Goal: Information Seeking & Learning: Learn about a topic

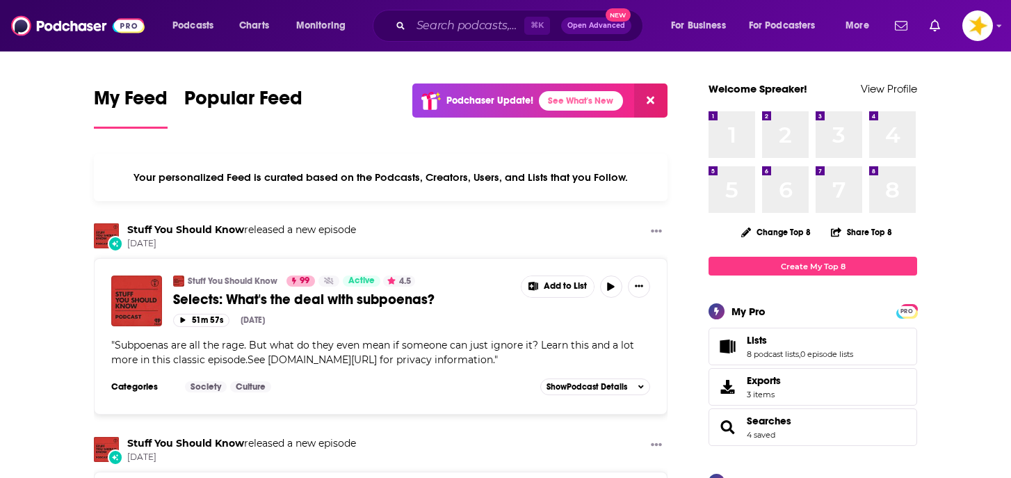
click at [763, 414] on span "Searches 4 saved" at bounding box center [812, 427] width 209 height 38
click at [795, 426] on span "Searches 4 saved" at bounding box center [812, 427] width 209 height 38
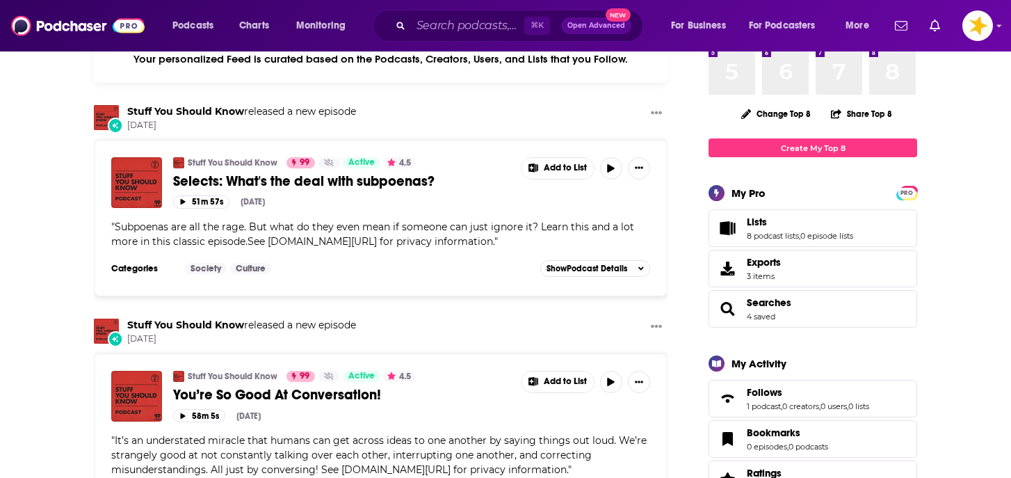
scroll to position [129, 0]
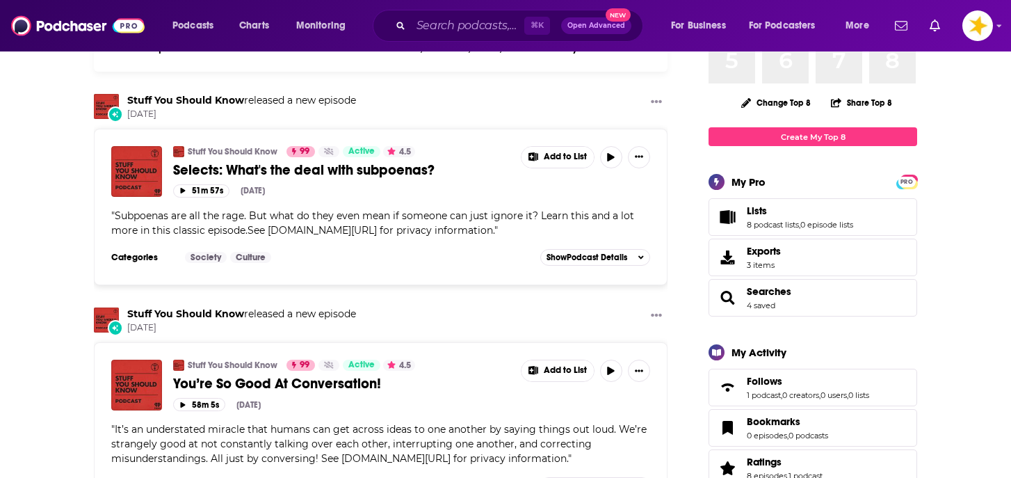
click at [754, 300] on span "Searches 4 saved" at bounding box center [769, 297] width 44 height 25
click at [755, 307] on link "4 saved" at bounding box center [761, 305] width 29 height 10
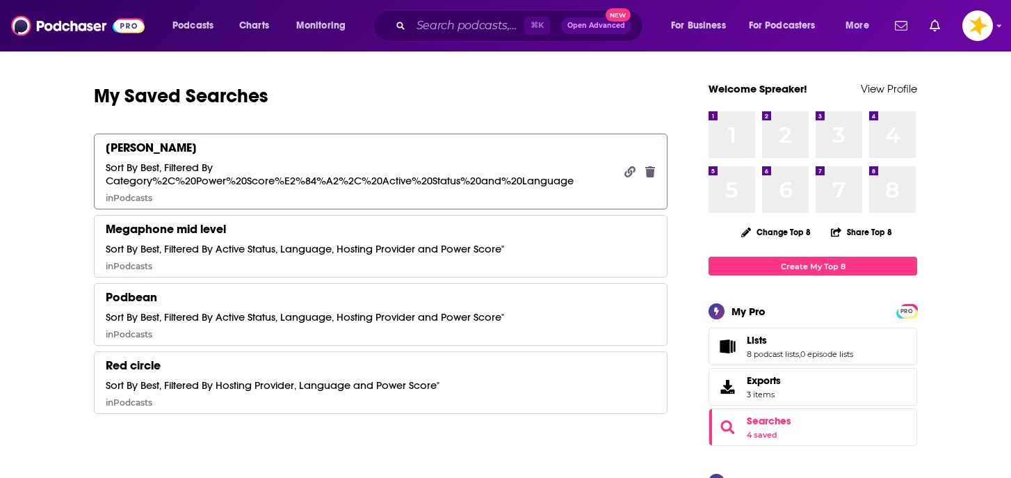
click at [273, 157] on div "amy Sort By Best, Filtered By Category%2C%20Power%20Score%E2%84%A2%2C%20Active%…" at bounding box center [360, 171] width 508 height 63
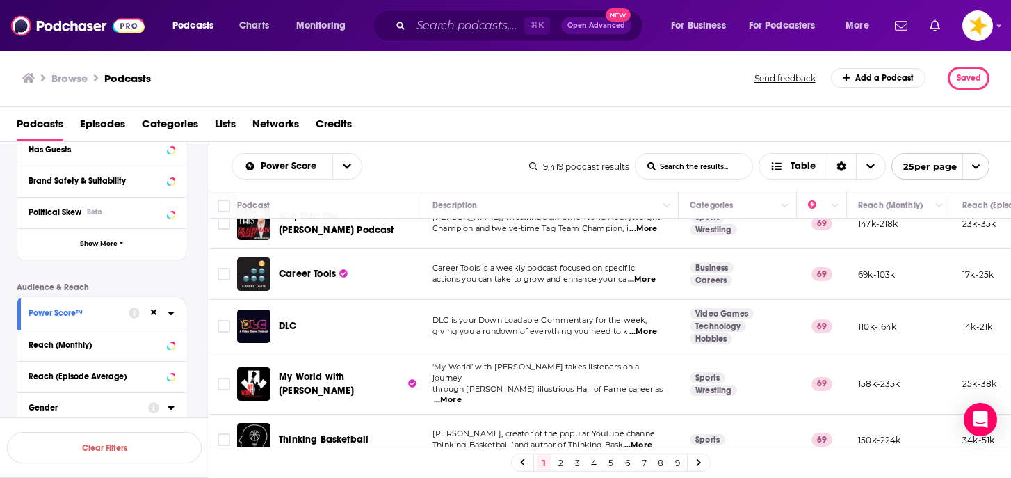
scroll to position [170, 0]
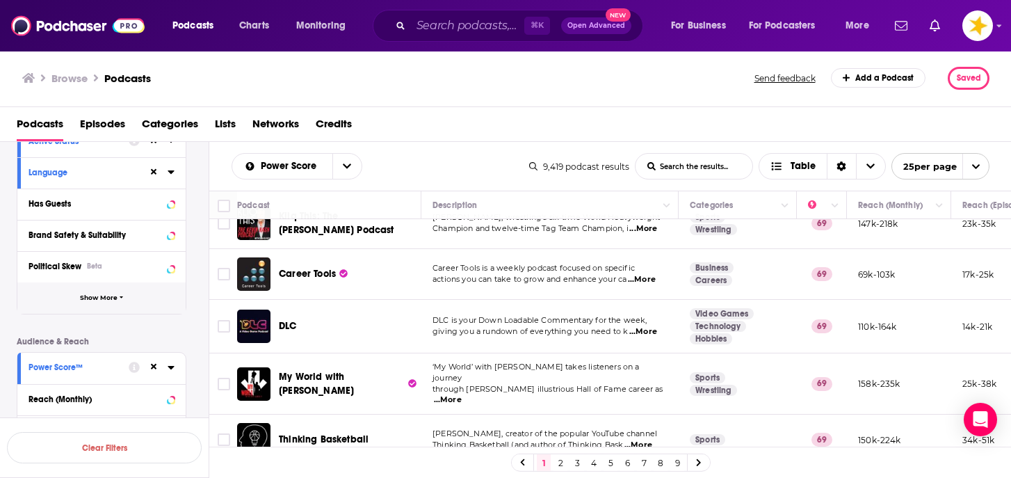
click at [103, 298] on span "Show More" at bounding box center [99, 298] width 38 height 8
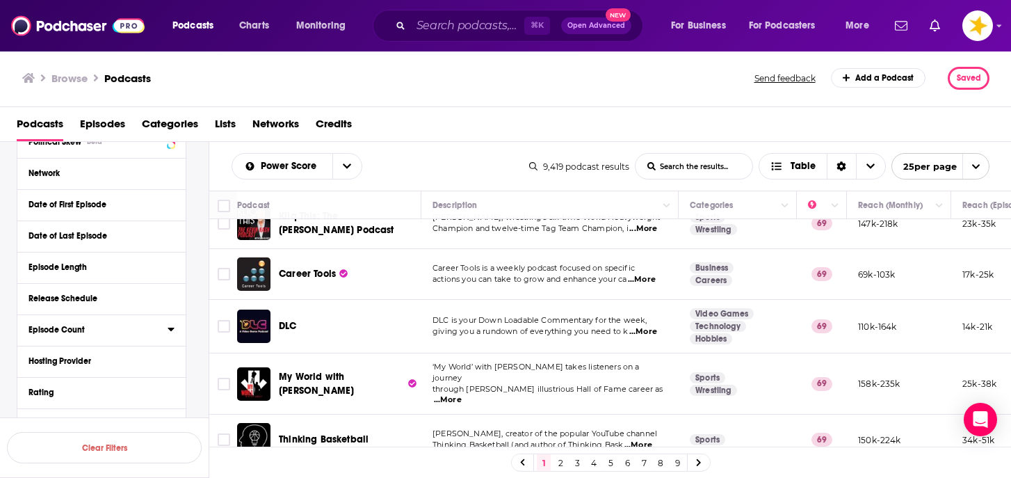
scroll to position [303, 0]
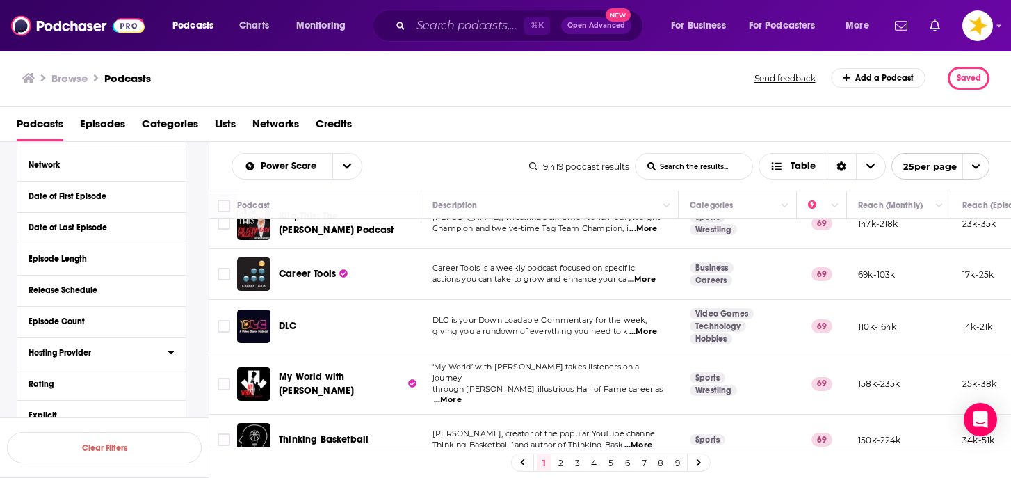
click at [90, 354] on div "Hosting Provider" at bounding box center [94, 353] width 130 height 10
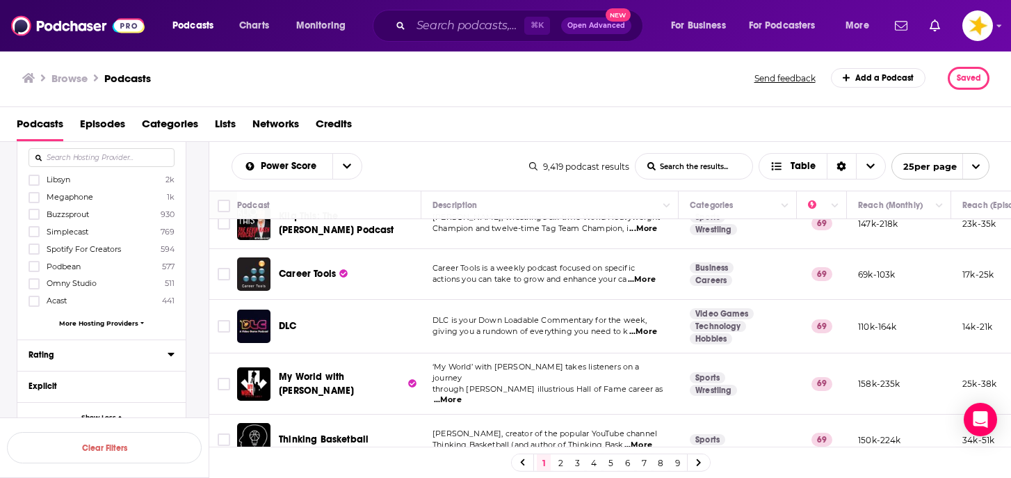
scroll to position [523, 0]
click at [33, 181] on icon at bounding box center [34, 178] width 8 height 8
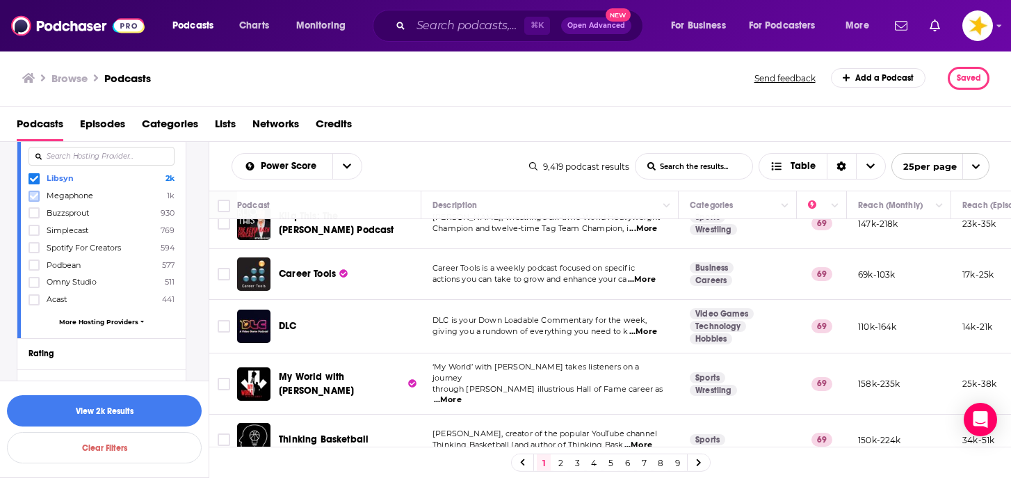
click at [34, 197] on icon at bounding box center [34, 196] width 8 height 6
click at [35, 263] on icon at bounding box center [34, 265] width 8 height 6
click at [35, 228] on icon at bounding box center [34, 230] width 8 height 8
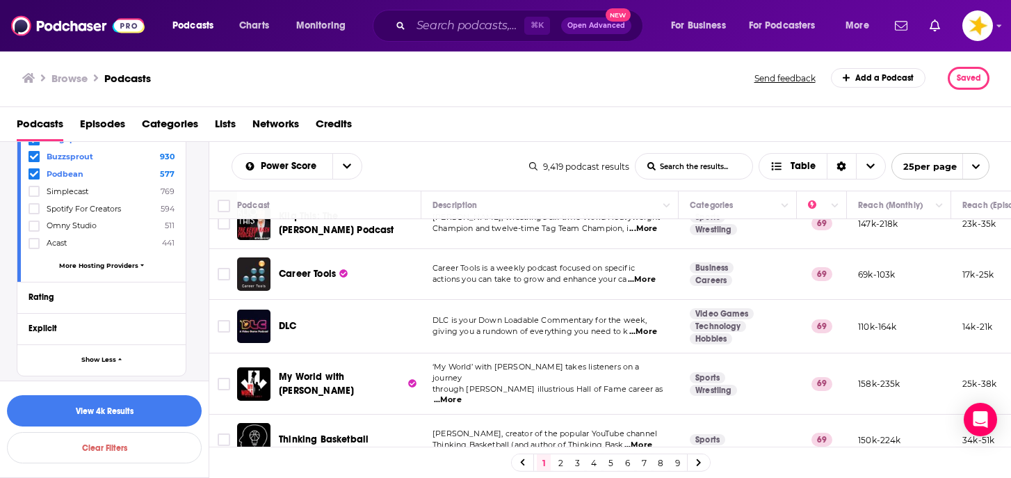
scroll to position [584, 0]
click at [74, 259] on span "More Hosting Providers" at bounding box center [98, 261] width 79 height 8
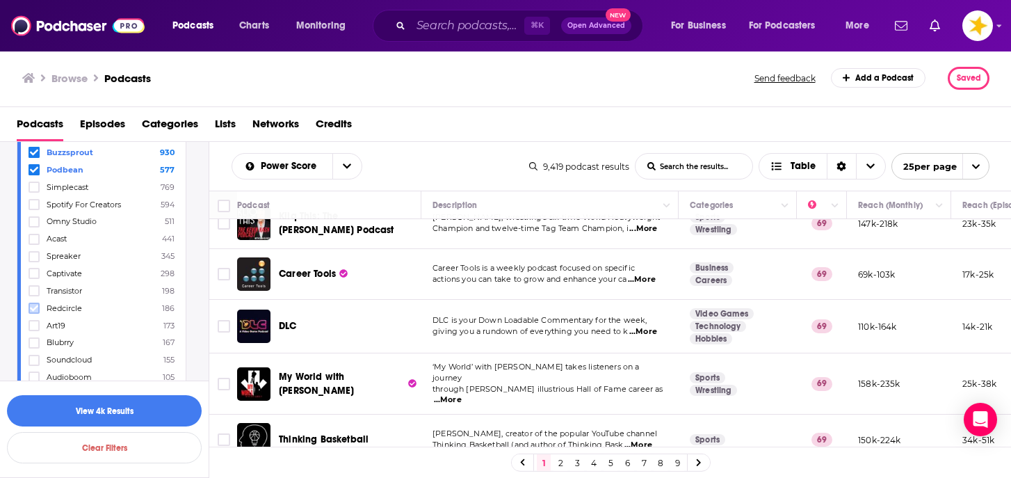
click at [34, 307] on icon at bounding box center [34, 308] width 8 height 8
click at [35, 339] on icon at bounding box center [34, 342] width 8 height 6
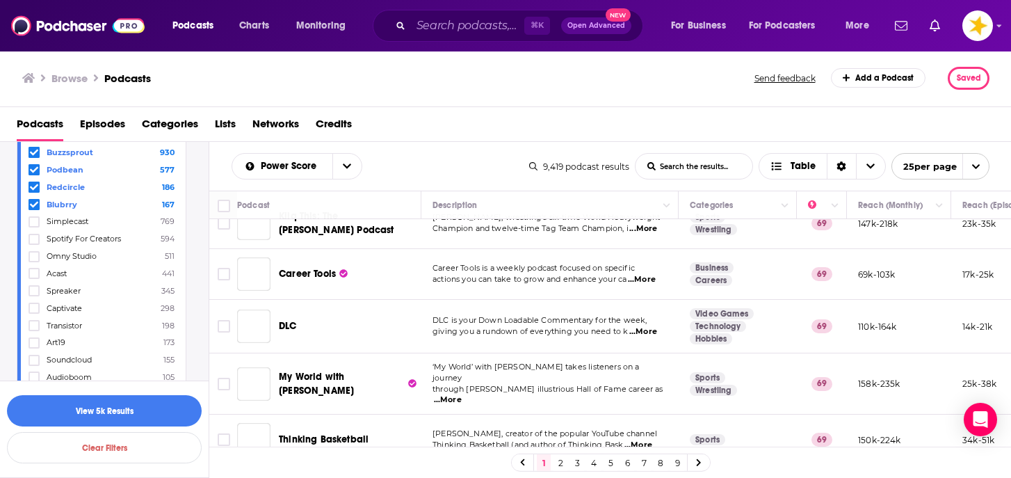
scroll to position [523, 0]
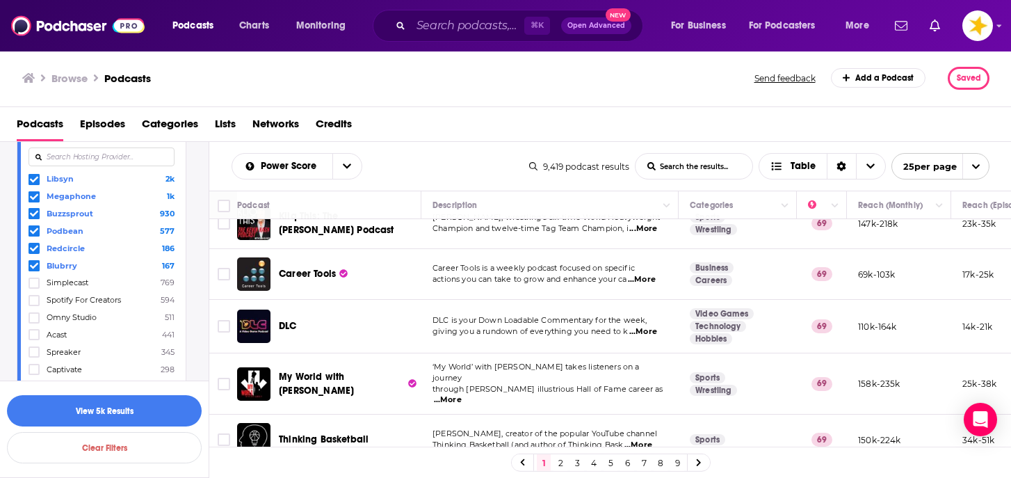
click at [35, 247] on icon at bounding box center [34, 248] width 8 height 8
click at [34, 229] on icon at bounding box center [34, 231] width 8 height 8
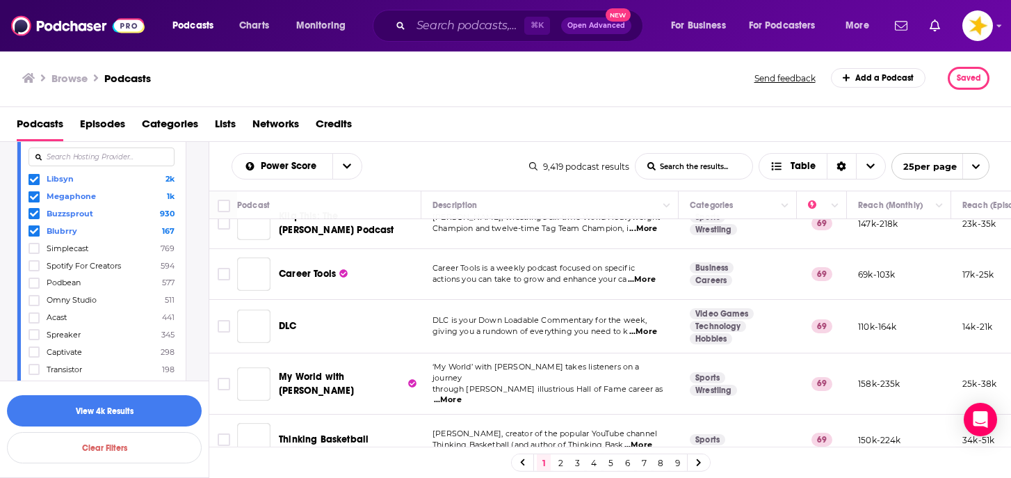
click at [35, 217] on span at bounding box center [34, 213] width 11 height 11
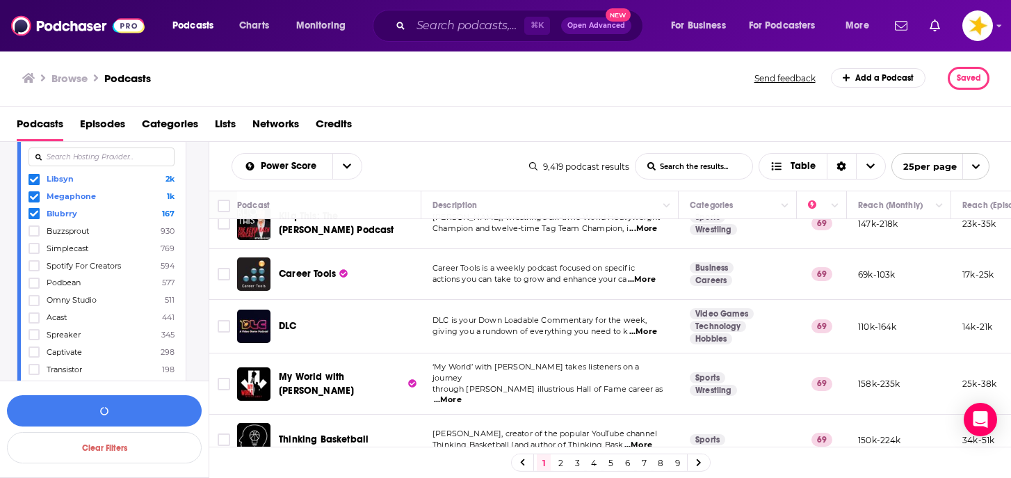
click at [35, 200] on span at bounding box center [34, 196] width 11 height 11
click at [34, 178] on icon at bounding box center [34, 179] width 8 height 8
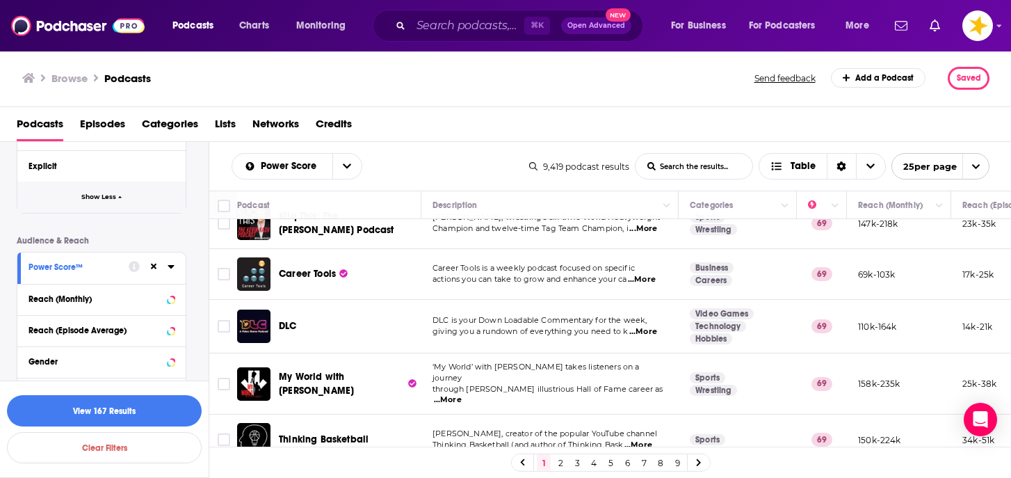
scroll to position [1687, 0]
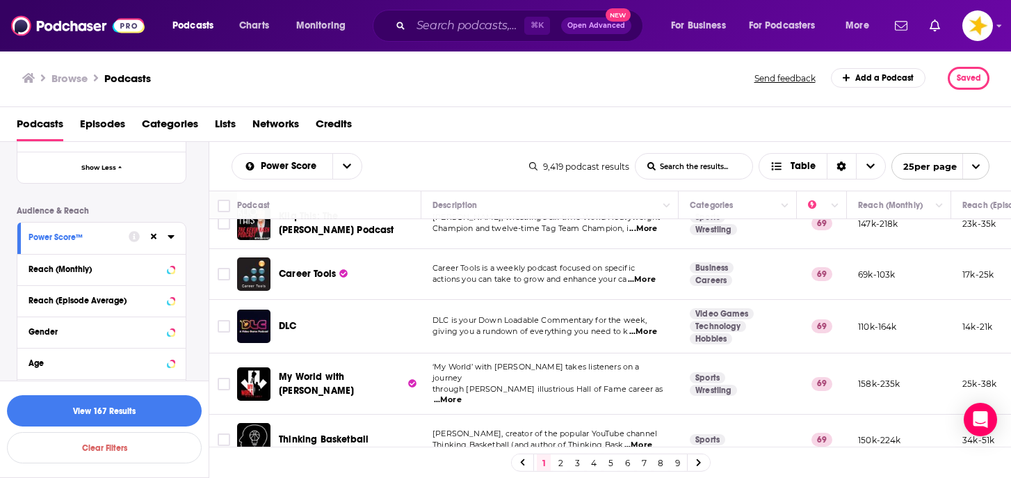
click at [109, 232] on div "Power Score™" at bounding box center [74, 237] width 91 height 10
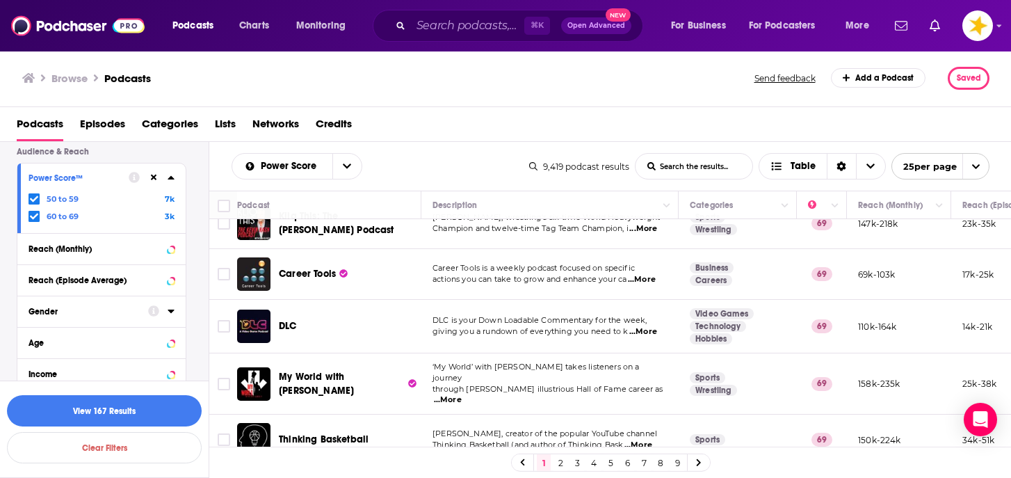
scroll to position [1751, 0]
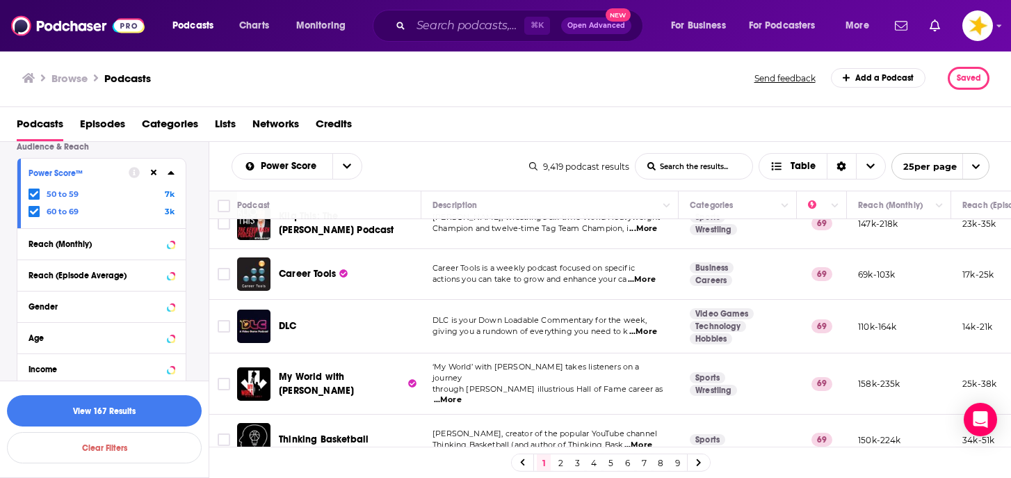
click at [171, 167] on icon at bounding box center [171, 172] width 7 height 11
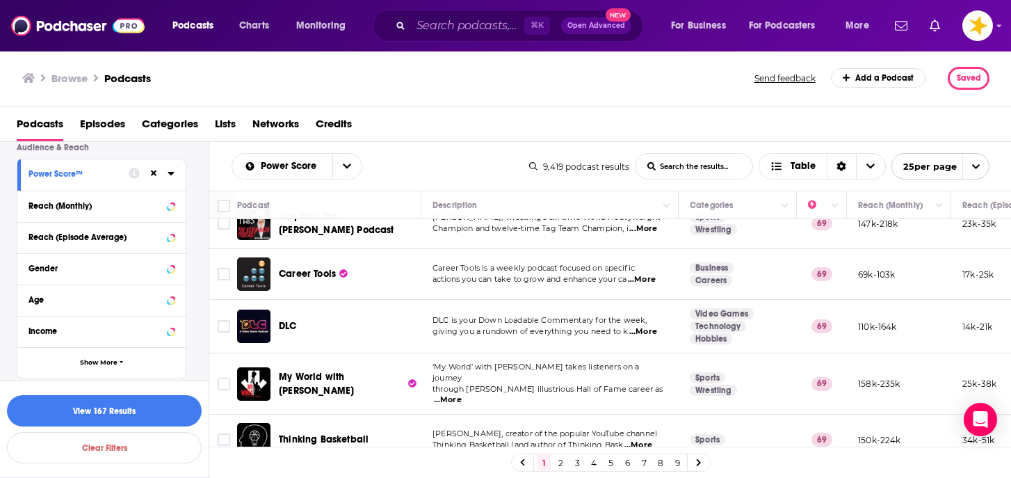
scroll to position [1731, 0]
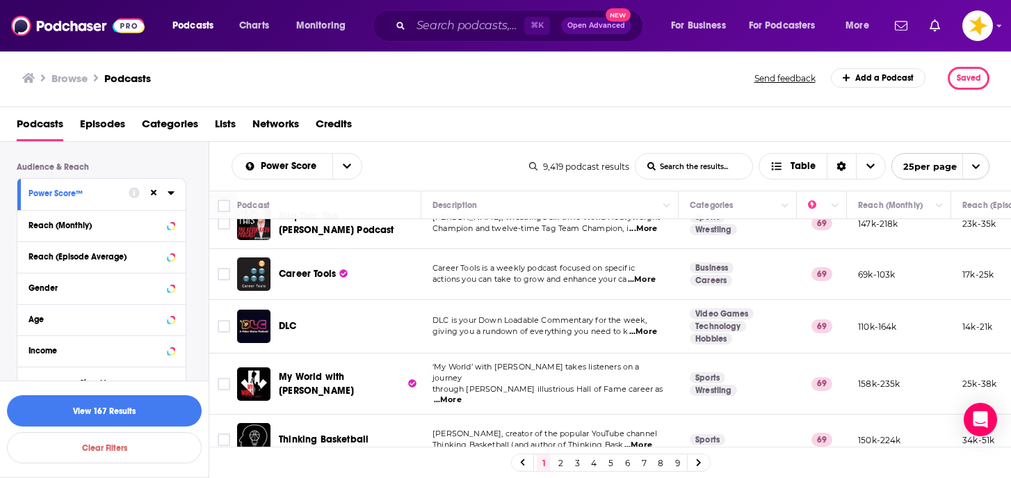
click at [154, 190] on icon at bounding box center [154, 193] width 6 height 6
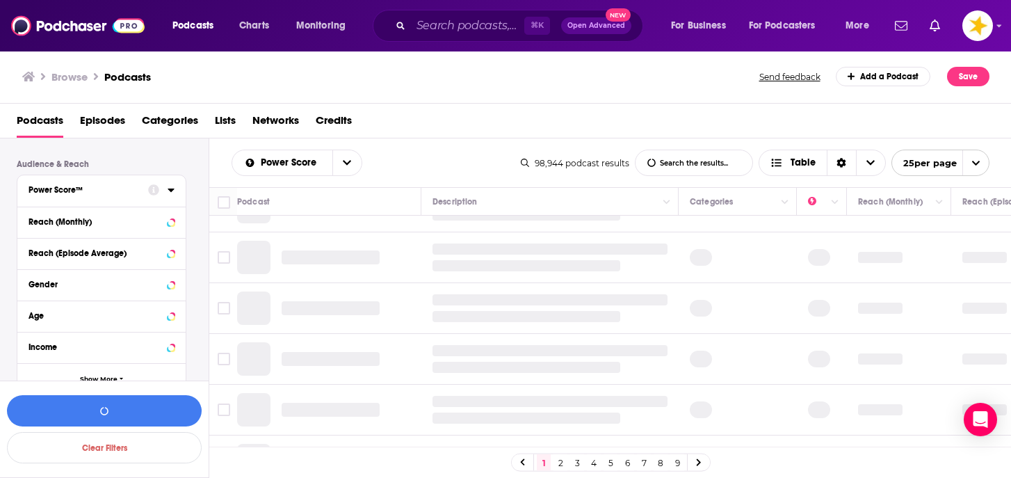
click at [133, 185] on div "Power Score™" at bounding box center [84, 190] width 111 height 10
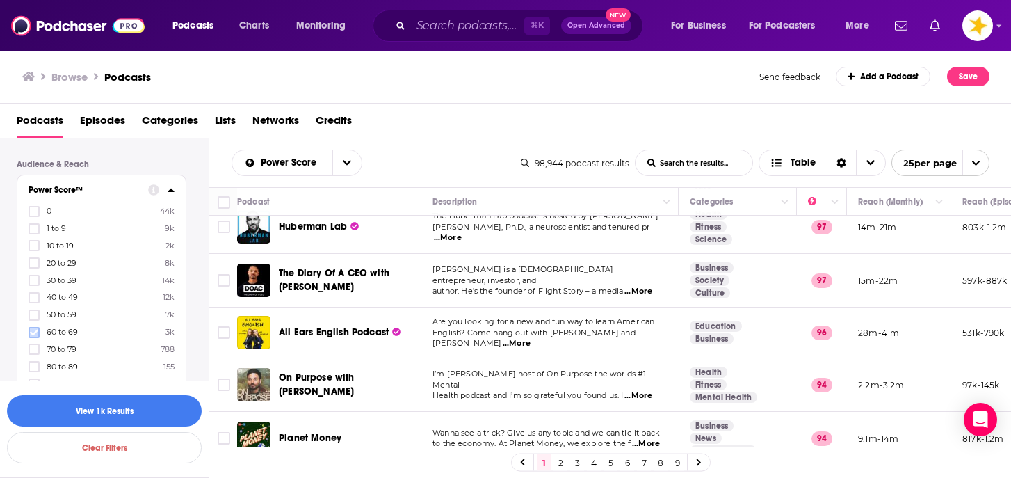
click at [32, 328] on icon at bounding box center [34, 332] width 8 height 8
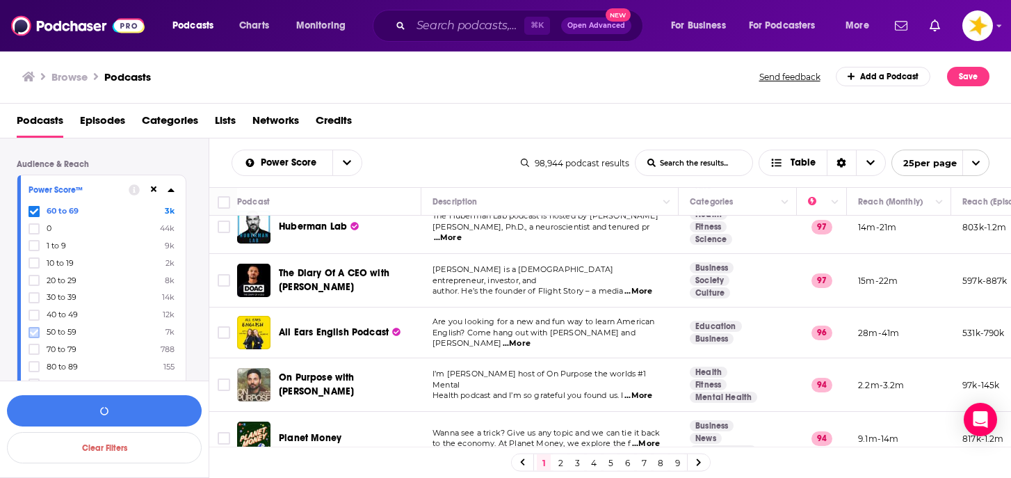
click at [35, 328] on icon at bounding box center [34, 332] width 8 height 8
click at [35, 345] on icon at bounding box center [34, 349] width 8 height 8
click at [121, 408] on button "View 173 Results" at bounding box center [104, 410] width 195 height 31
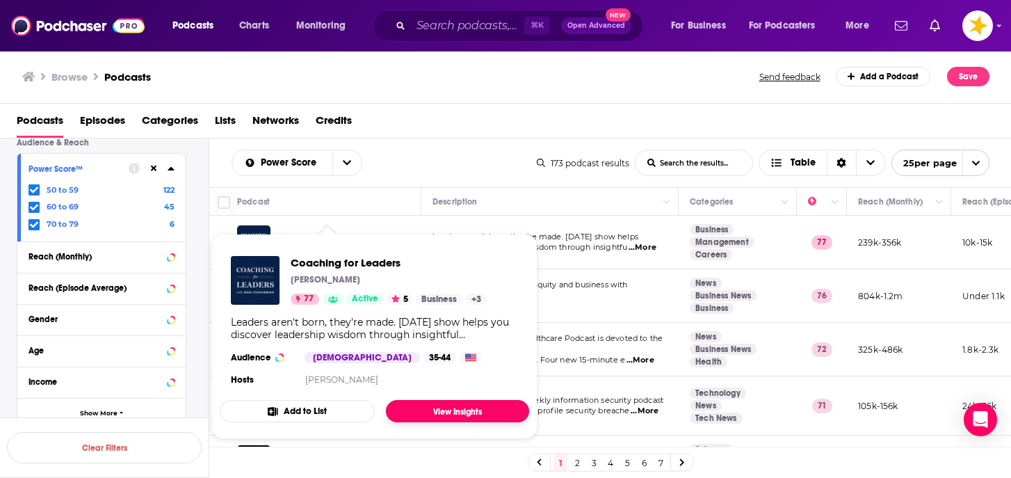
click at [430, 420] on link "View Insights" at bounding box center [457, 411] width 143 height 22
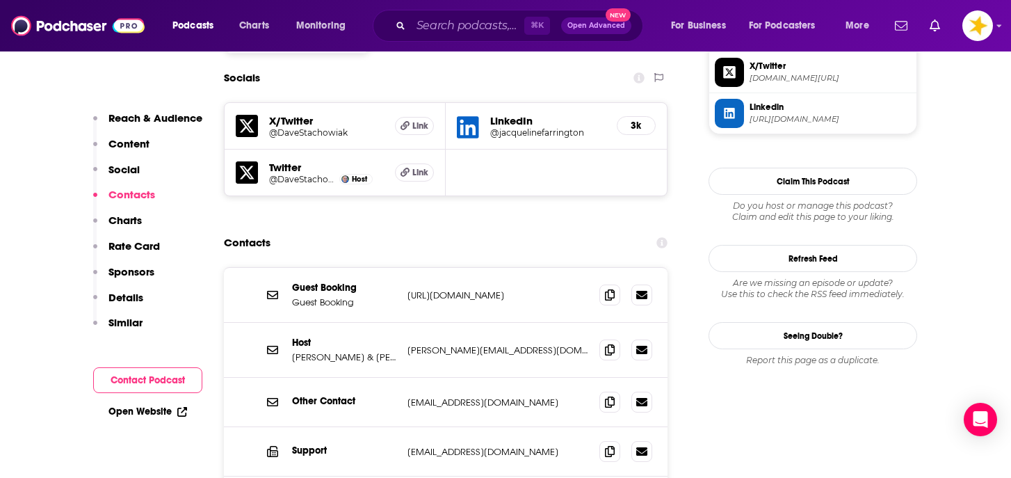
scroll to position [1213, 0]
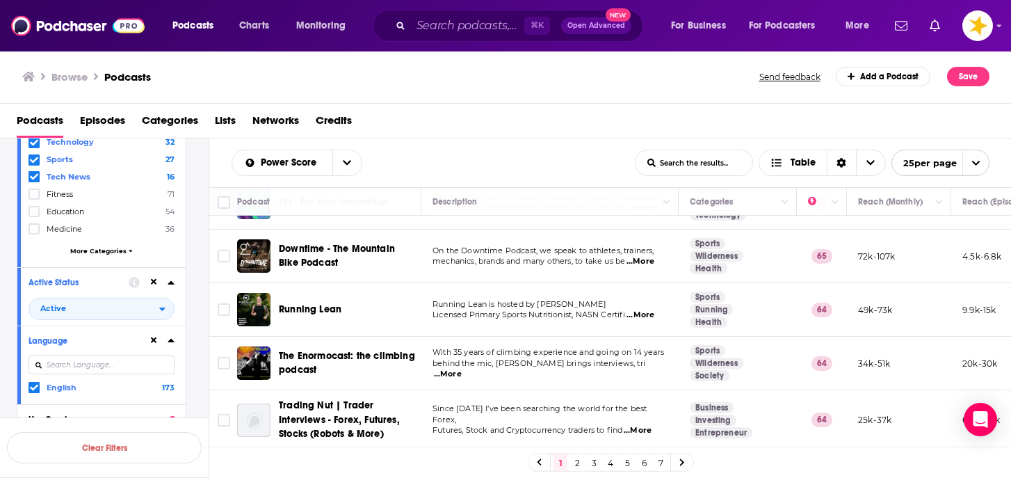
scroll to position [217, 0]
click at [122, 245] on span "More Categories" at bounding box center [98, 249] width 56 height 8
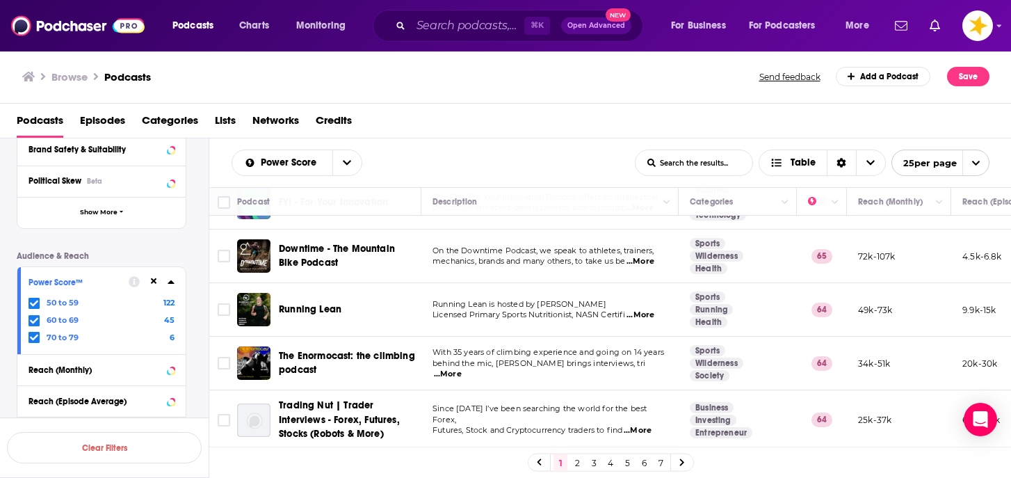
scroll to position [1644, 0]
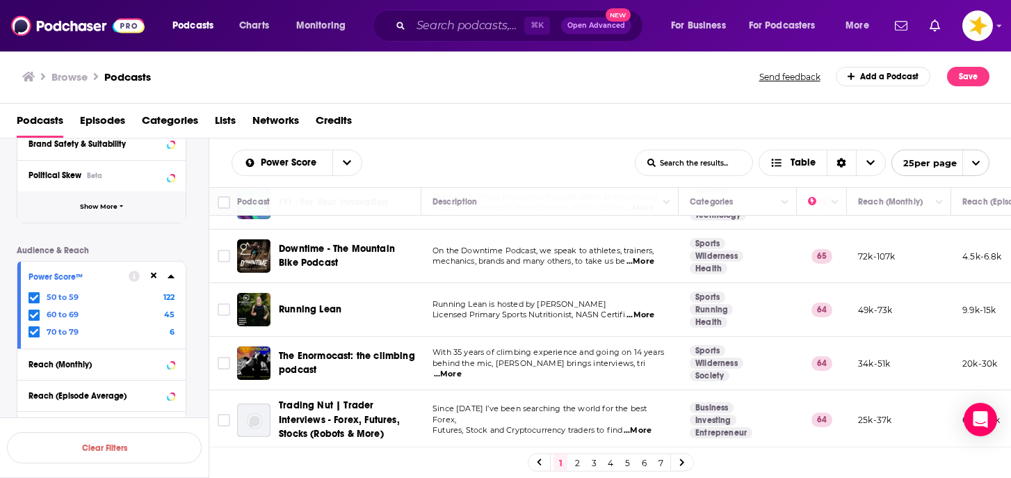
click at [115, 203] on span "Show More" at bounding box center [99, 207] width 38 height 8
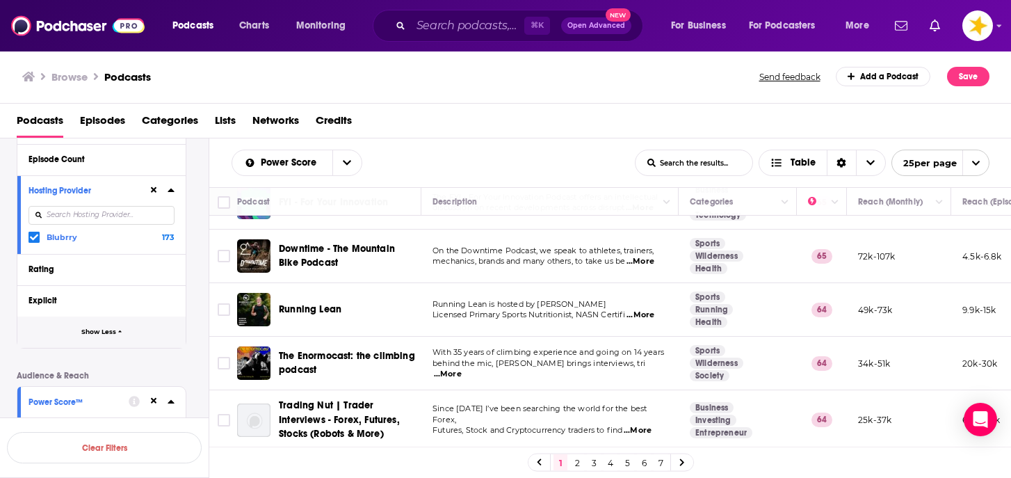
scroll to position [1853, 0]
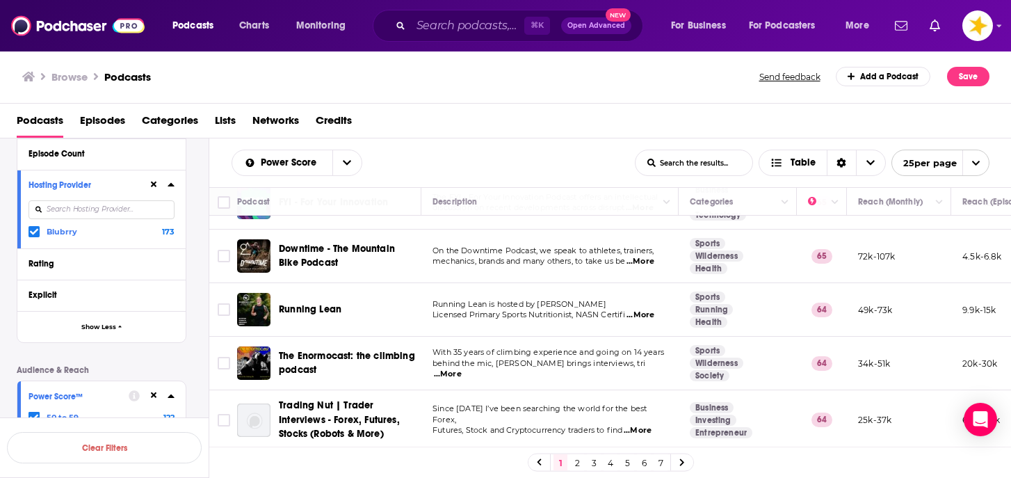
click at [31, 229] on icon at bounding box center [34, 232] width 8 height 6
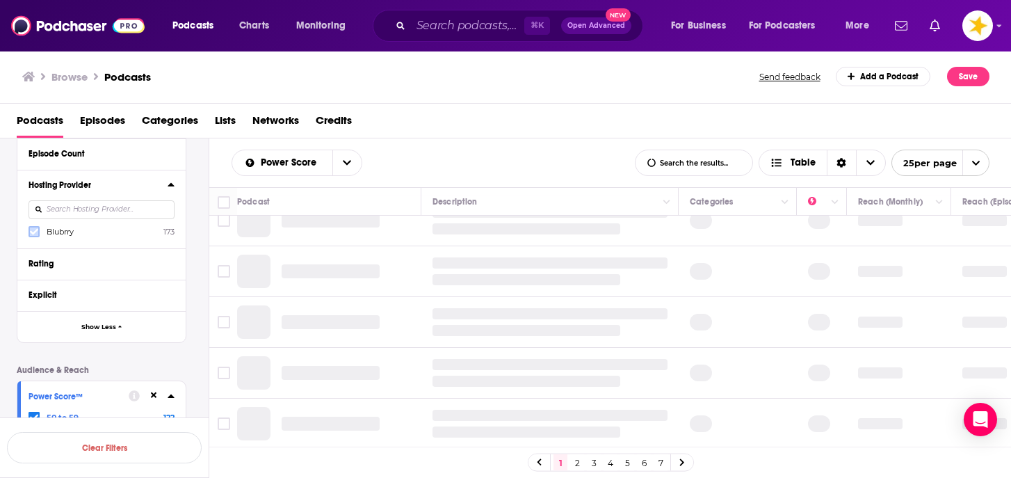
scroll to position [1035, 0]
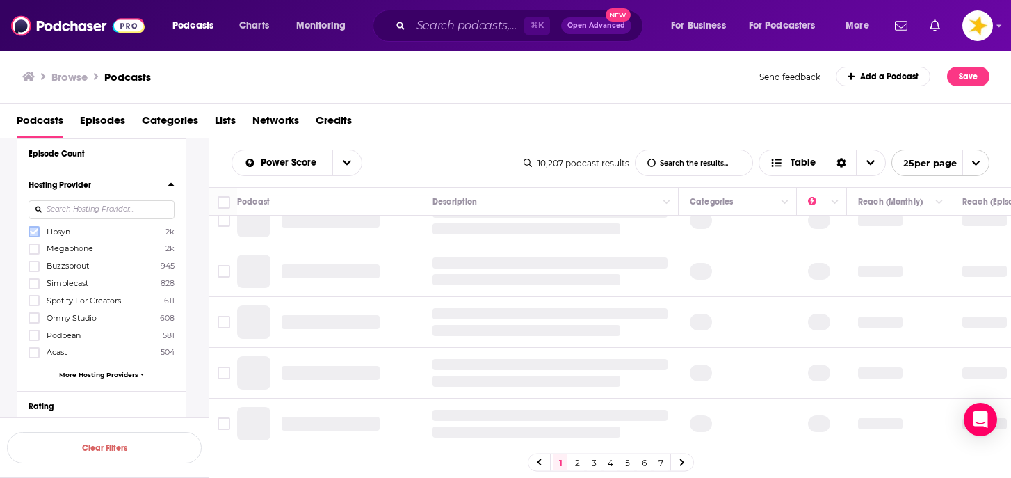
click at [33, 229] on icon at bounding box center [34, 232] width 8 height 6
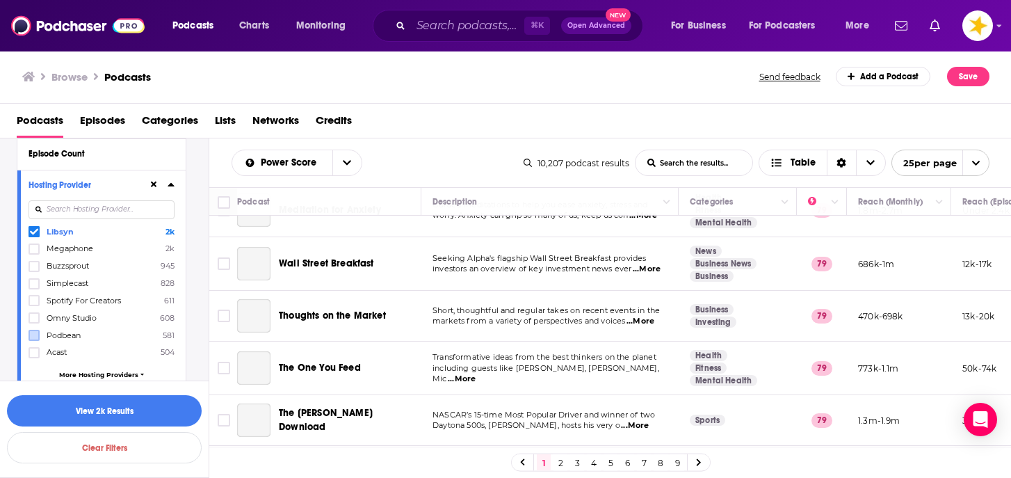
scroll to position [1085, 0]
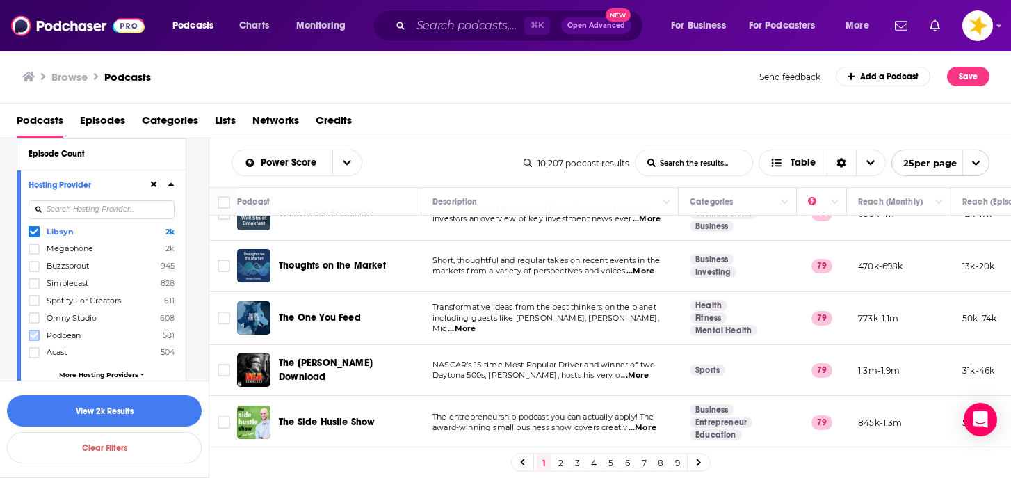
click at [32, 331] on icon at bounding box center [34, 335] width 8 height 8
click at [89, 412] on button "button" at bounding box center [104, 410] width 195 height 31
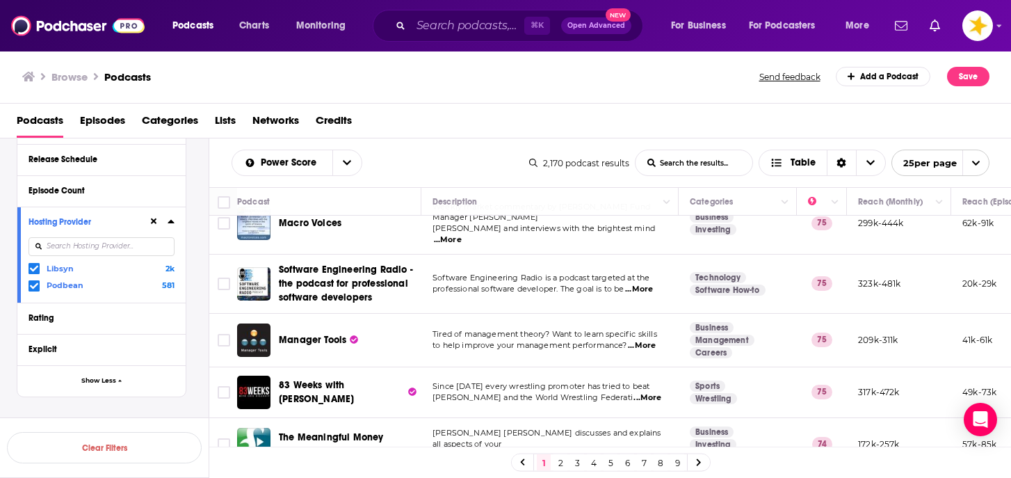
scroll to position [1130, 0]
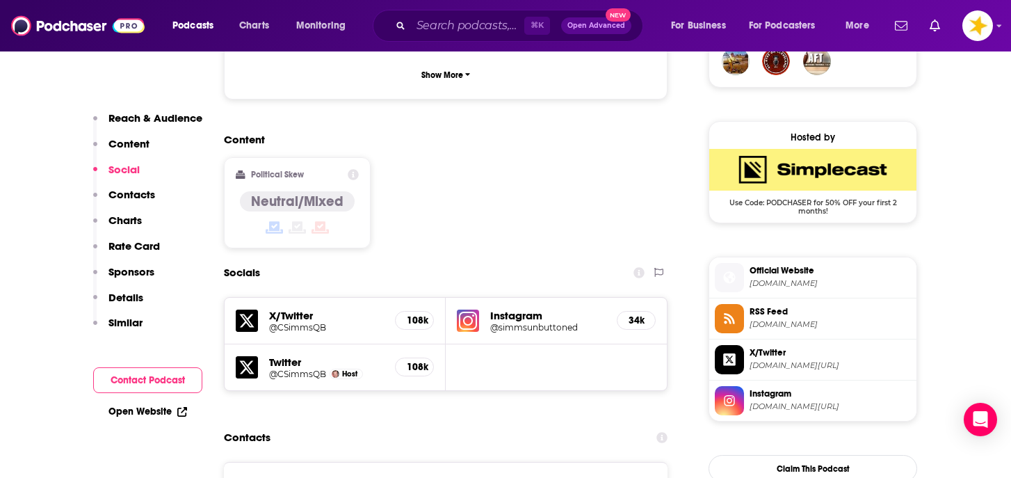
scroll to position [1059, 0]
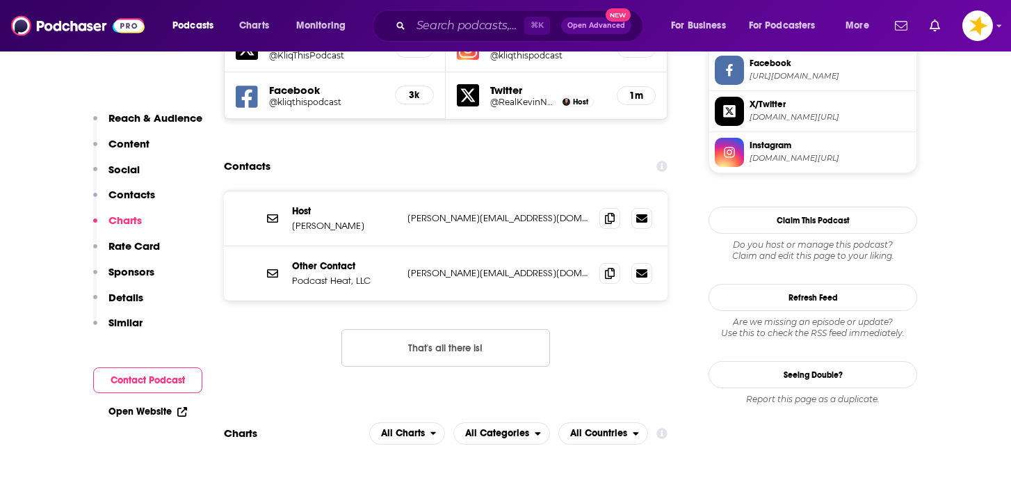
scroll to position [1298, 0]
click at [601, 208] on span at bounding box center [609, 218] width 21 height 21
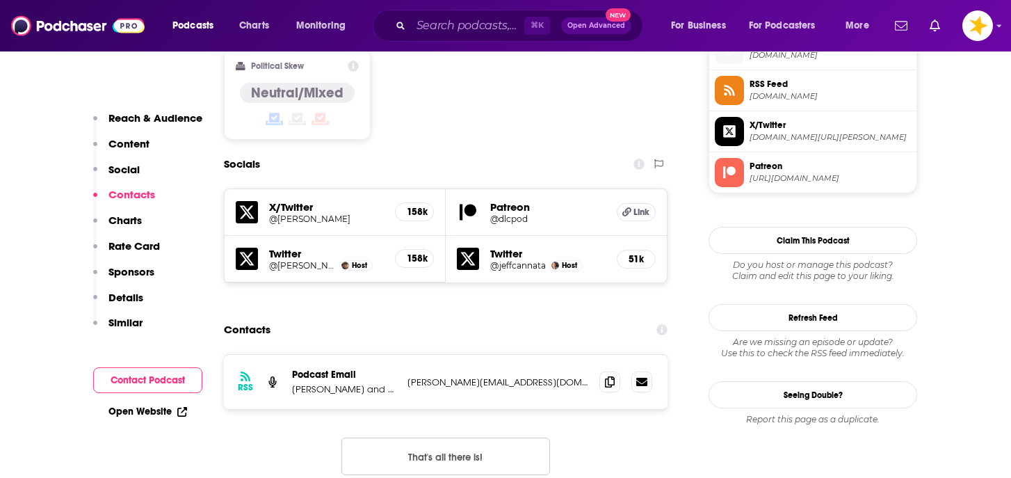
scroll to position [1152, 0]
click at [601, 370] on span at bounding box center [609, 380] width 21 height 21
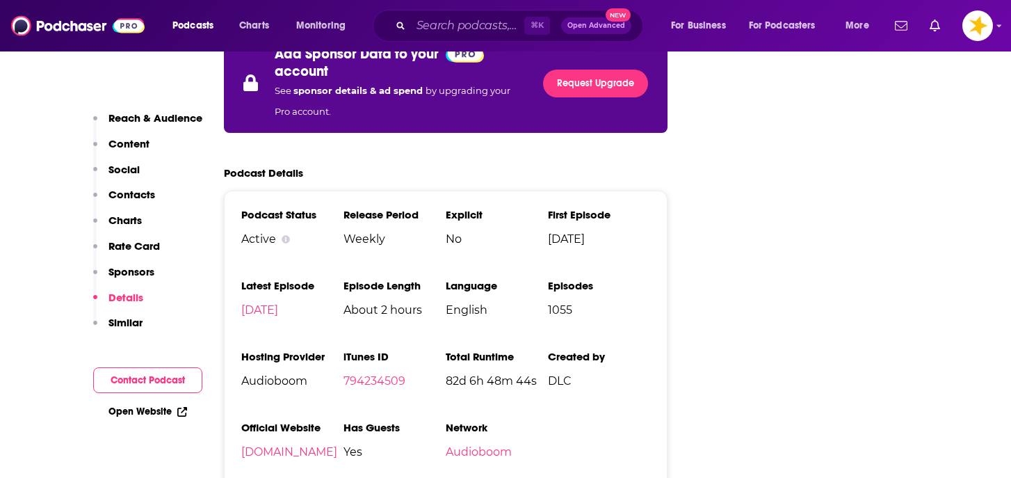
scroll to position [2352, 0]
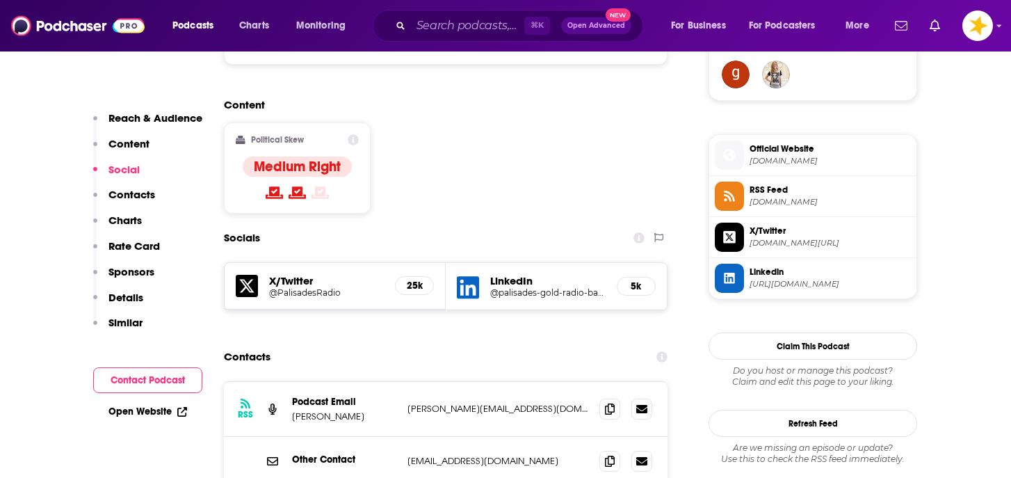
scroll to position [1049, 0]
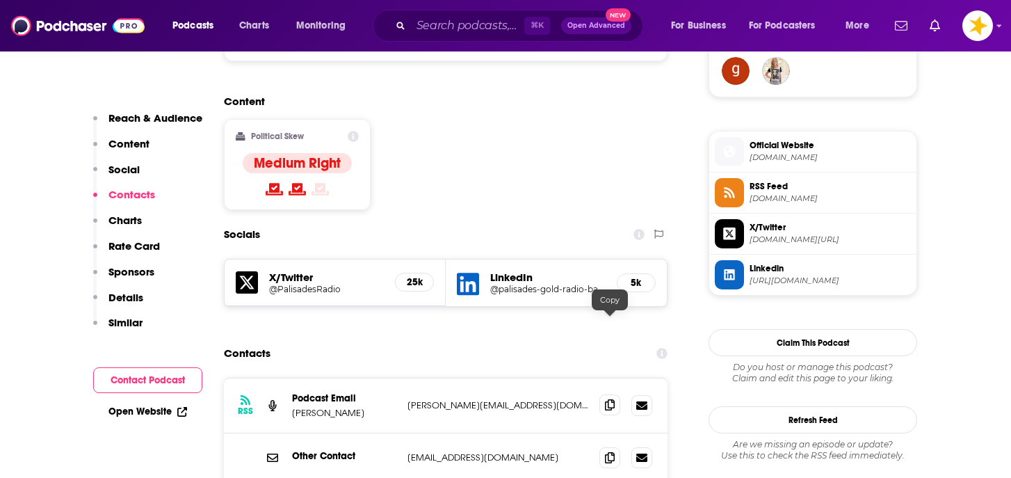
click at [610, 399] on icon at bounding box center [610, 404] width 10 height 11
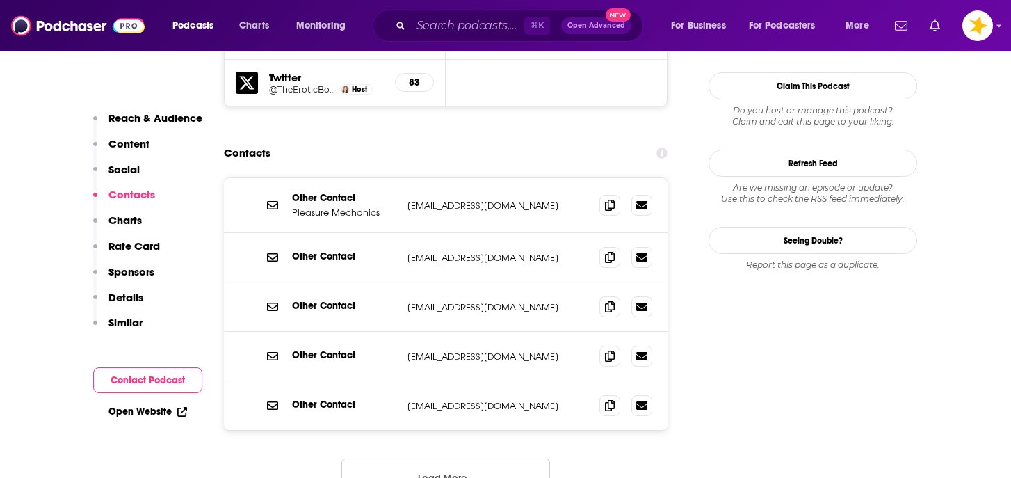
scroll to position [1318, 0]
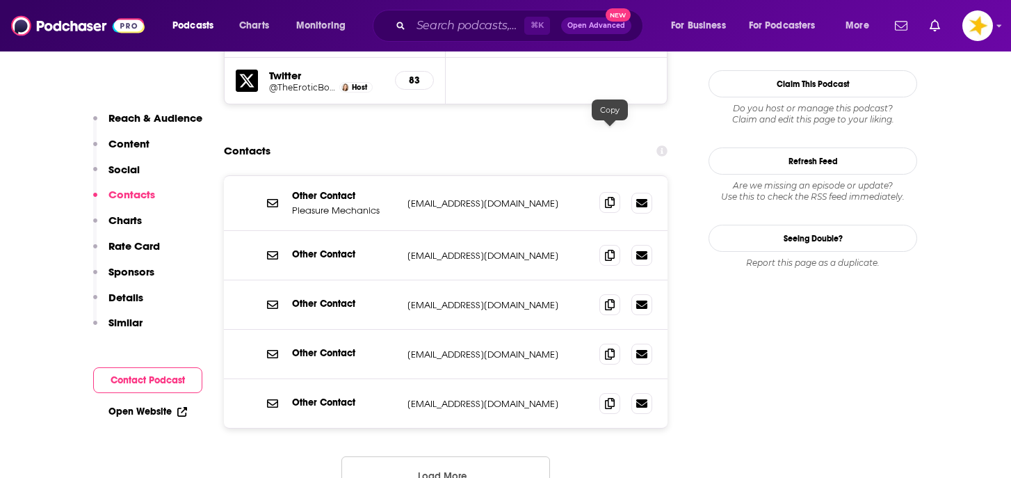
click at [610, 197] on icon at bounding box center [610, 202] width 10 height 11
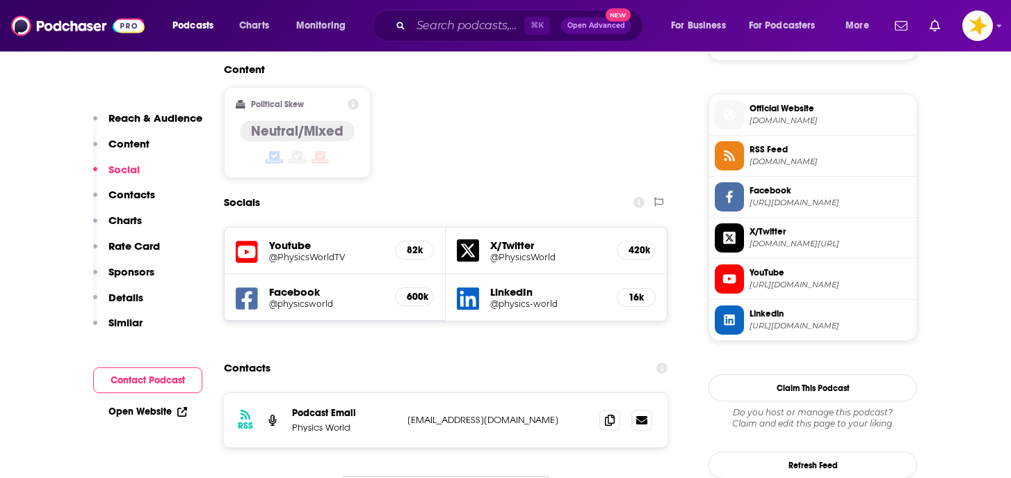
scroll to position [1088, 0]
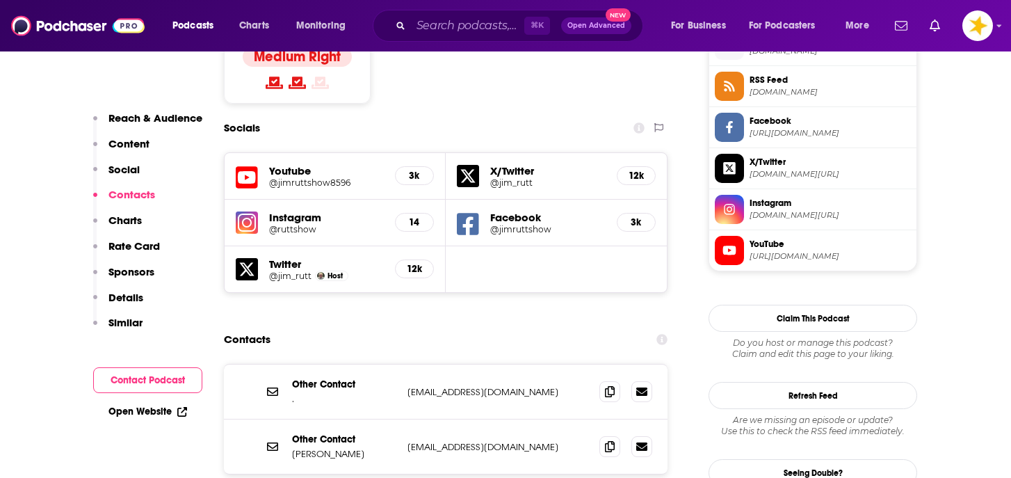
scroll to position [1170, 0]
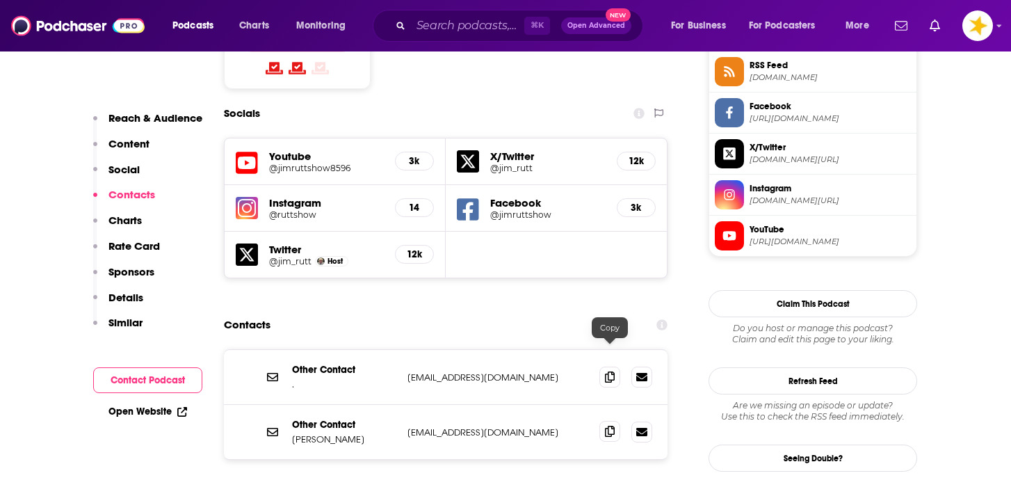
click at [609, 425] on icon at bounding box center [610, 430] width 10 height 11
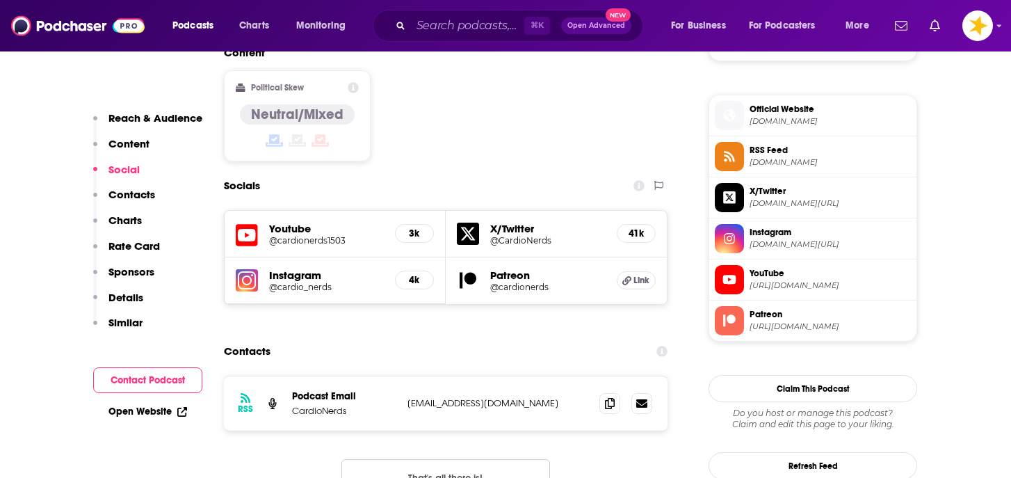
scroll to position [1098, 0]
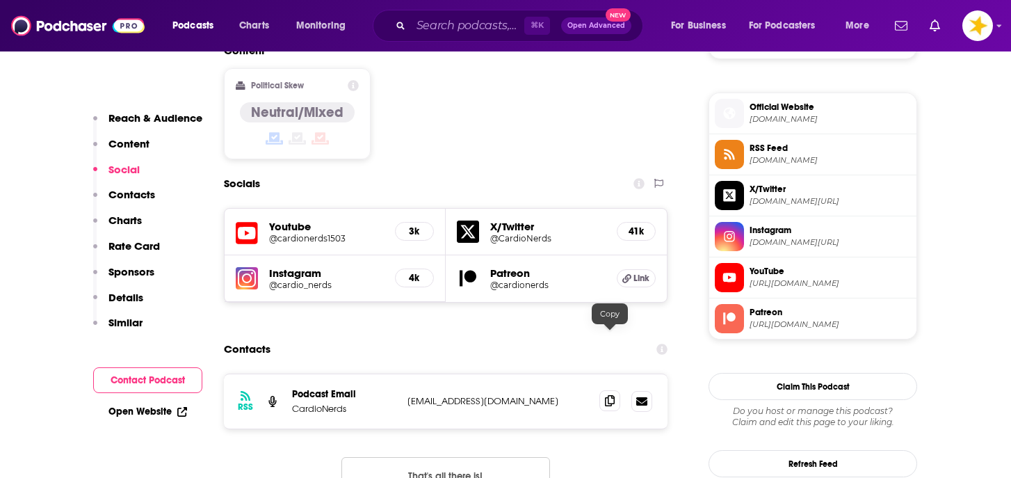
click at [611, 395] on icon at bounding box center [610, 400] width 10 height 11
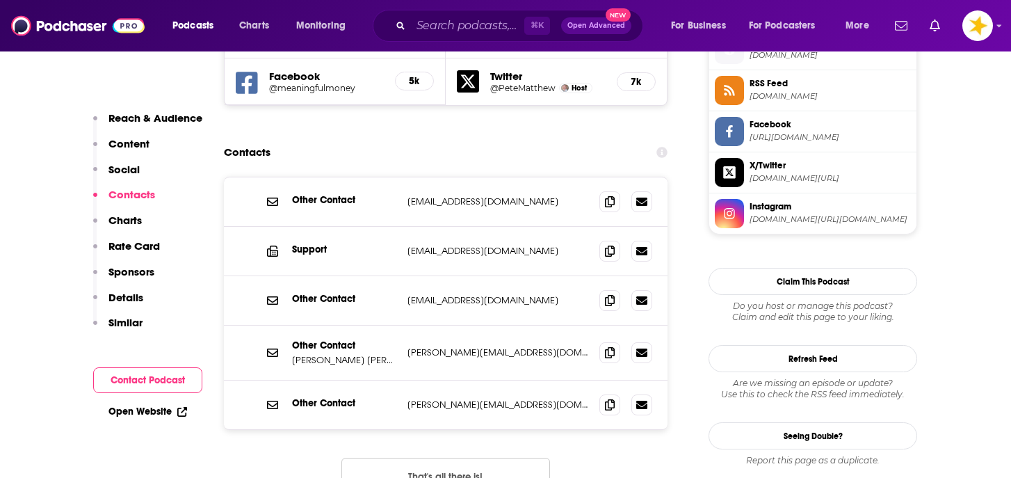
scroll to position [1295, 0]
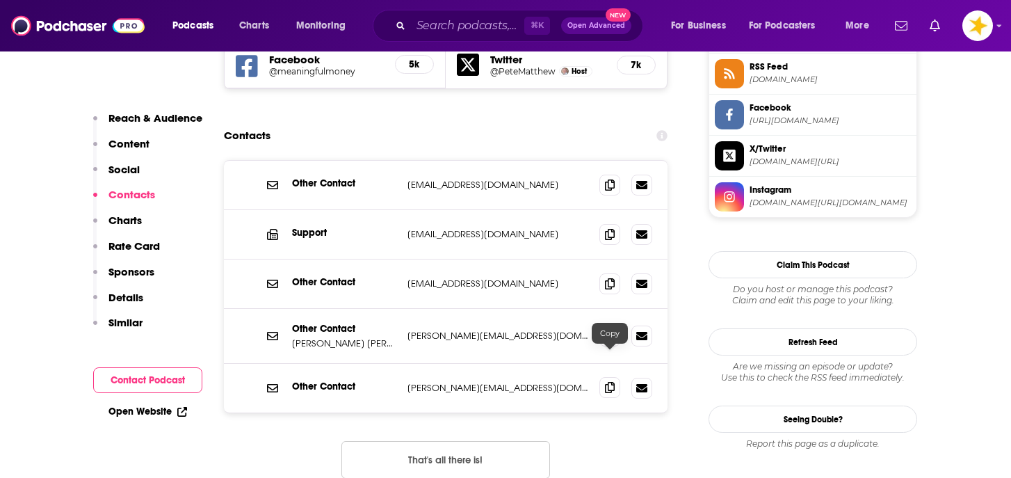
click at [612, 382] on icon at bounding box center [610, 387] width 10 height 11
